Goal: Task Accomplishment & Management: Manage account settings

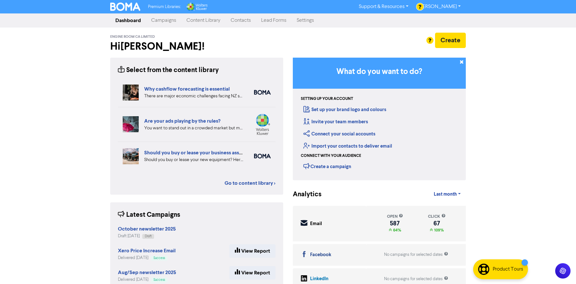
click at [164, 21] on link "Campaigns" at bounding box center [163, 20] width 35 height 13
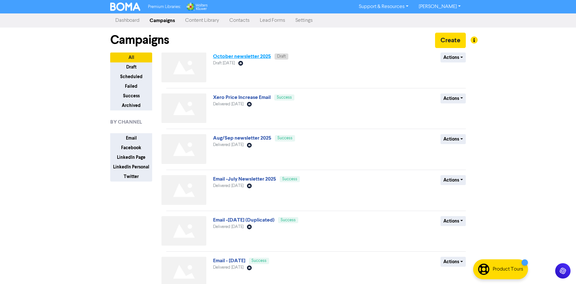
click at [257, 56] on link "October newsletter 2025" at bounding box center [242, 56] width 58 height 6
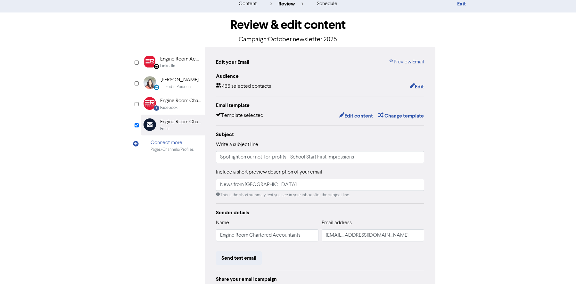
scroll to position [17, 0]
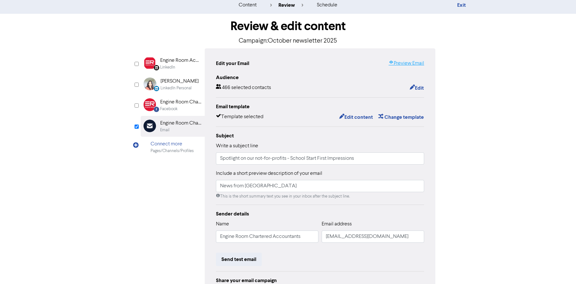
click at [404, 57] on div "Edit your Email Preview Email Audience 466 selected contacts Edit Email templat…" at bounding box center [320, 184] width 231 height 273
click at [403, 61] on link "Preview Email" at bounding box center [407, 64] width 36 height 8
click at [483, 73] on div "content review schedule Exit Review & edit content Campaign: October newsletter…" at bounding box center [288, 172] width 576 height 353
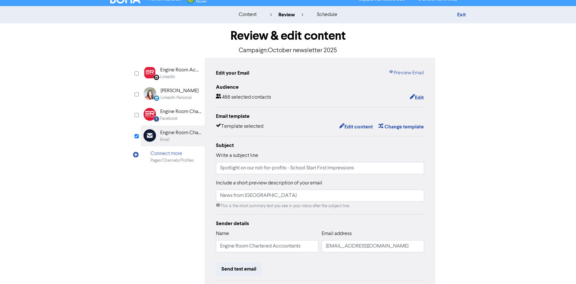
scroll to position [0, 0]
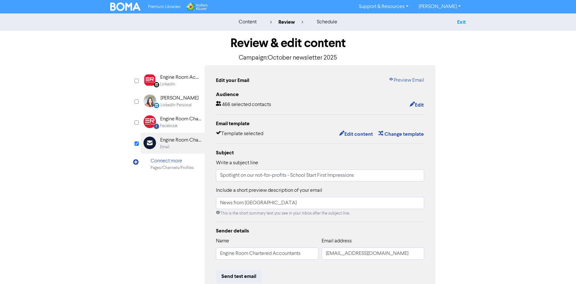
click at [461, 23] on link "Exit" at bounding box center [461, 22] width 9 height 6
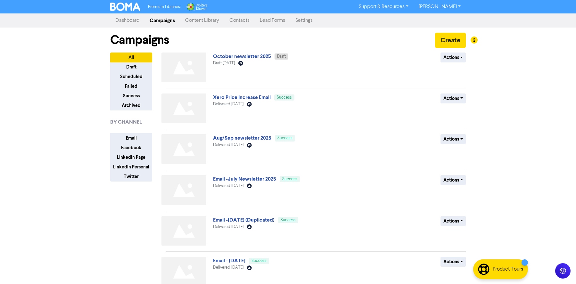
click at [254, 35] on div "Campaigns Create" at bounding box center [288, 40] width 356 height 25
click at [310, 21] on link "Settings" at bounding box center [304, 20] width 28 height 13
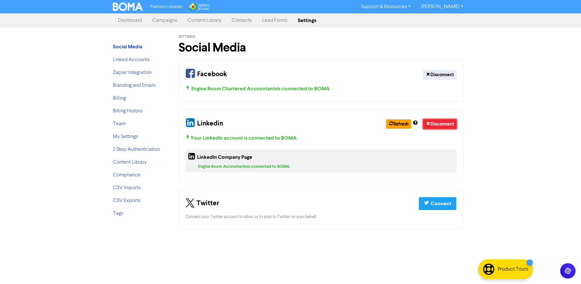
click at [440, 127] on button "Disconnect" at bounding box center [440, 124] width 34 height 10
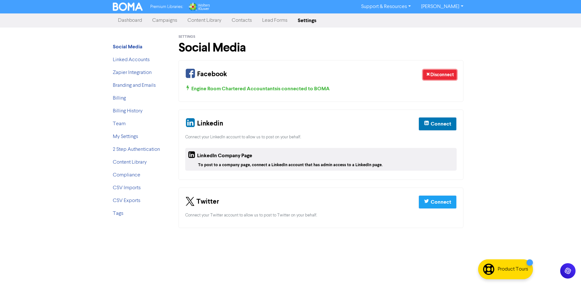
click at [443, 76] on button "Disconnect" at bounding box center [440, 75] width 34 height 10
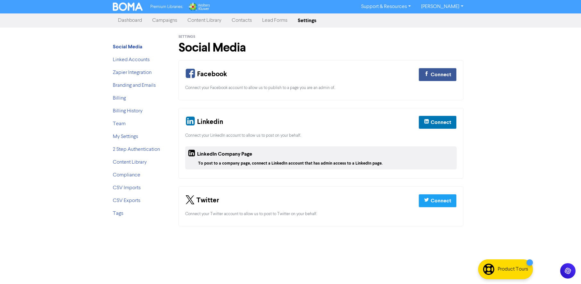
click at [30, 108] on div "Premium Libraries: Support & Resources Video Tutorials FAQ & Guides Marketing E…" at bounding box center [290, 142] width 581 height 284
click at [120, 124] on link "Team" at bounding box center [119, 124] width 13 height 5
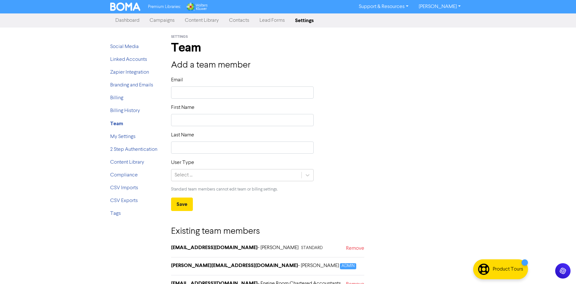
scroll to position [14, 0]
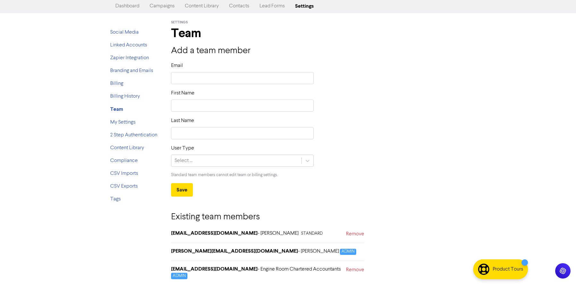
click at [304, 248] on div "[PERSON_NAME][EMAIL_ADDRESS][DOMAIN_NAME] - [PERSON_NAME] ADMIN" at bounding box center [267, 254] width 193 height 13
click at [124, 123] on link "My Settings" at bounding box center [122, 122] width 25 height 5
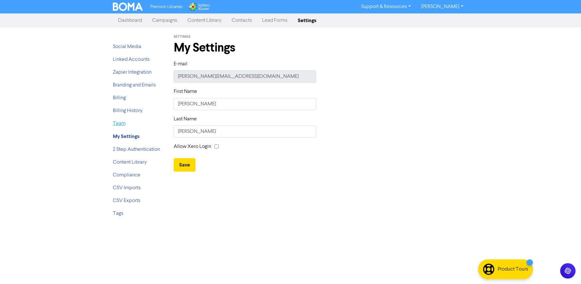
click at [121, 124] on link "Team" at bounding box center [119, 123] width 13 height 5
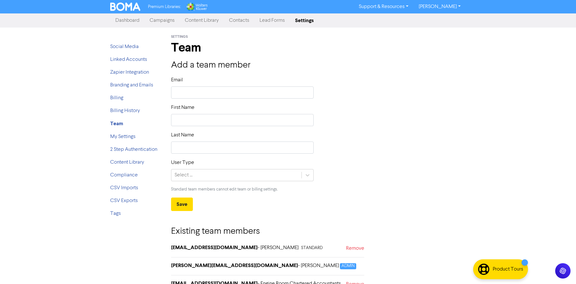
click at [439, 4] on link "[PERSON_NAME]" at bounding box center [440, 7] width 52 height 10
click at [436, 23] on button "Log Out" at bounding box center [439, 19] width 51 height 8
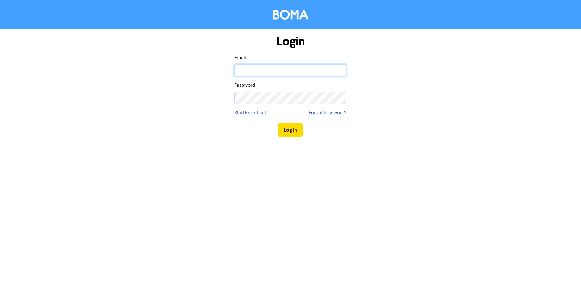
type input "[PERSON_NAME][EMAIL_ADDRESS][DOMAIN_NAME]"
